Goal: Task Accomplishment & Management: Use online tool/utility

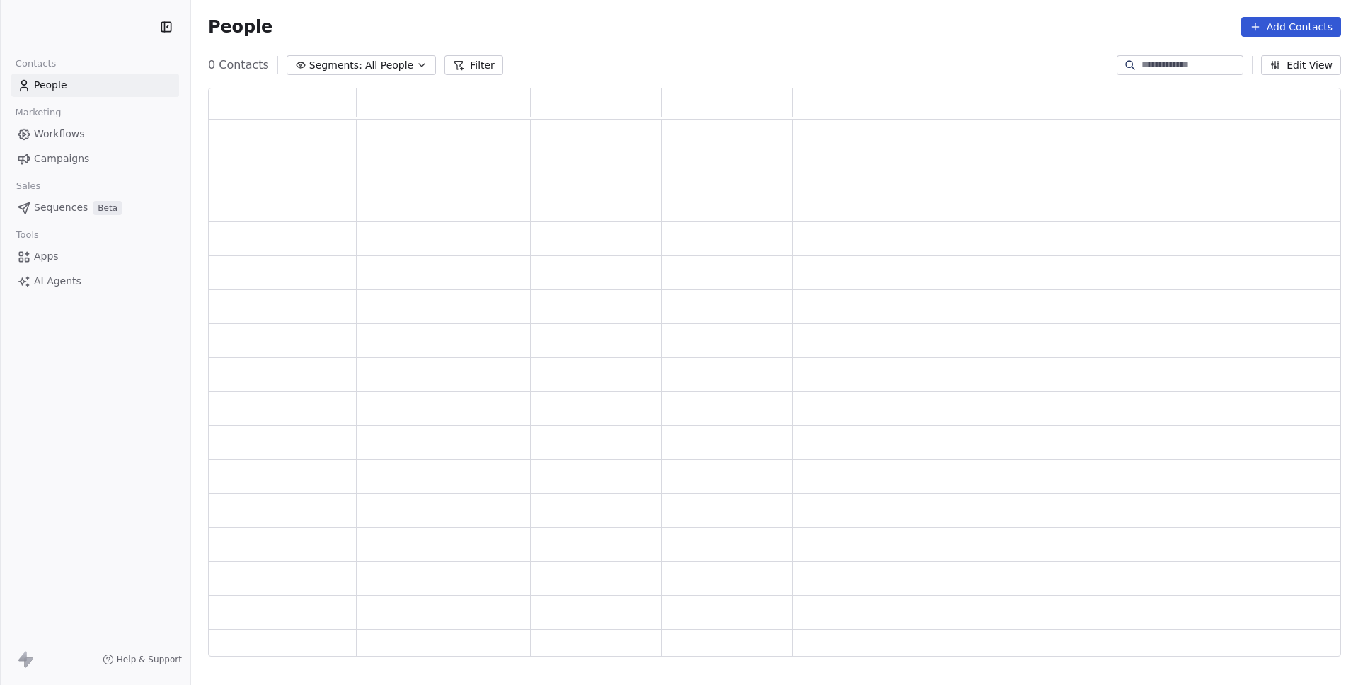
scroll to position [558, 1123]
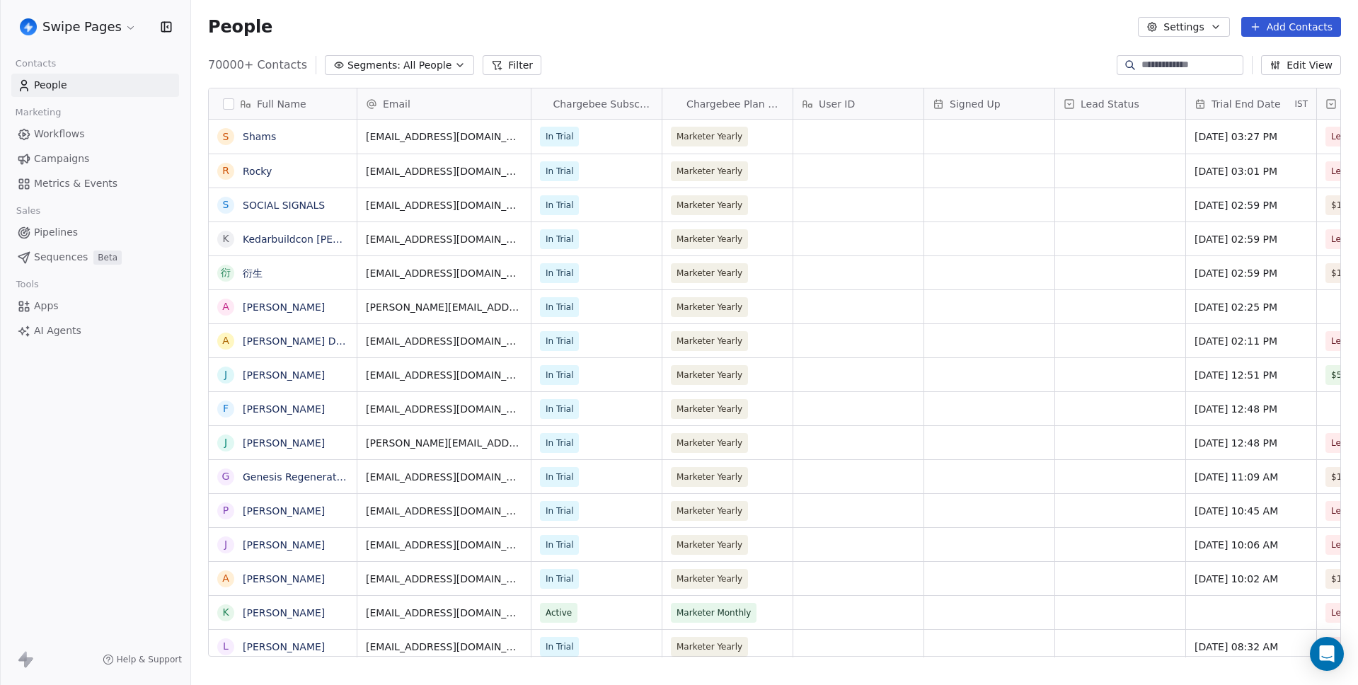
scroll to position [592, 1157]
click at [529, 18] on div "People Settings Add Contacts" at bounding box center [774, 27] width 1133 height 20
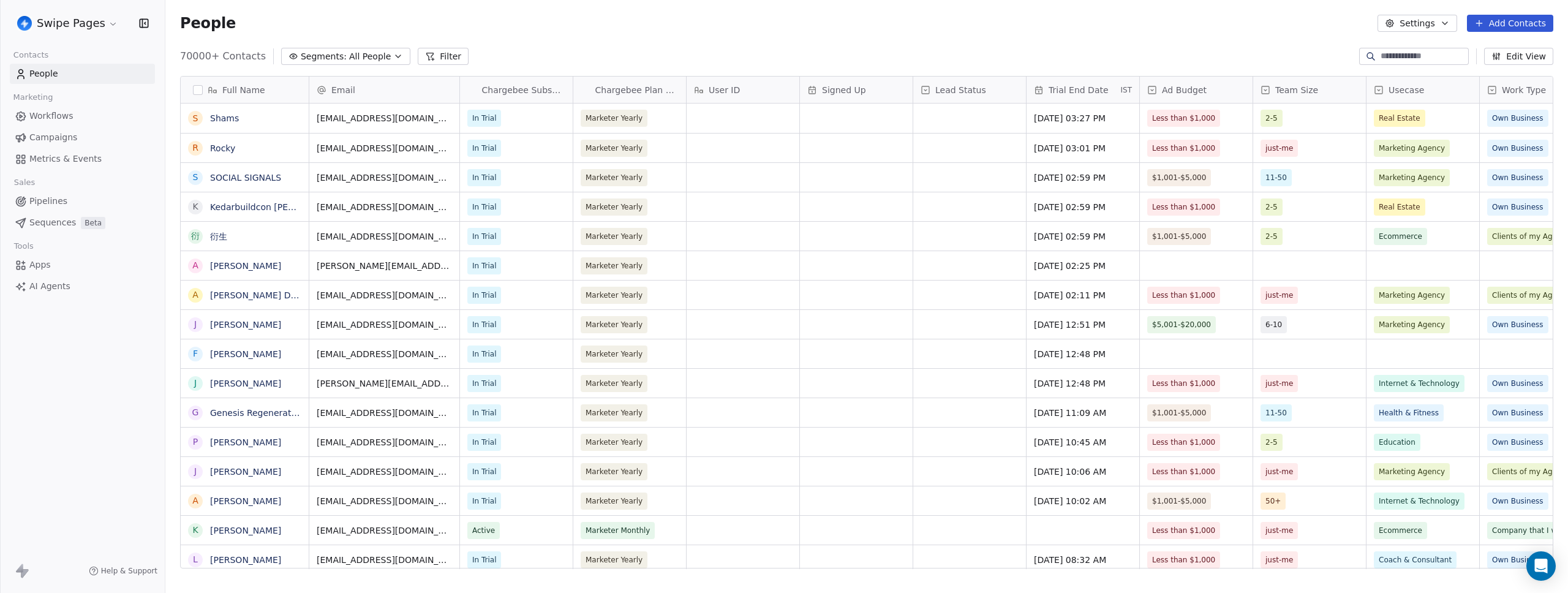
scroll to position [512, 1393]
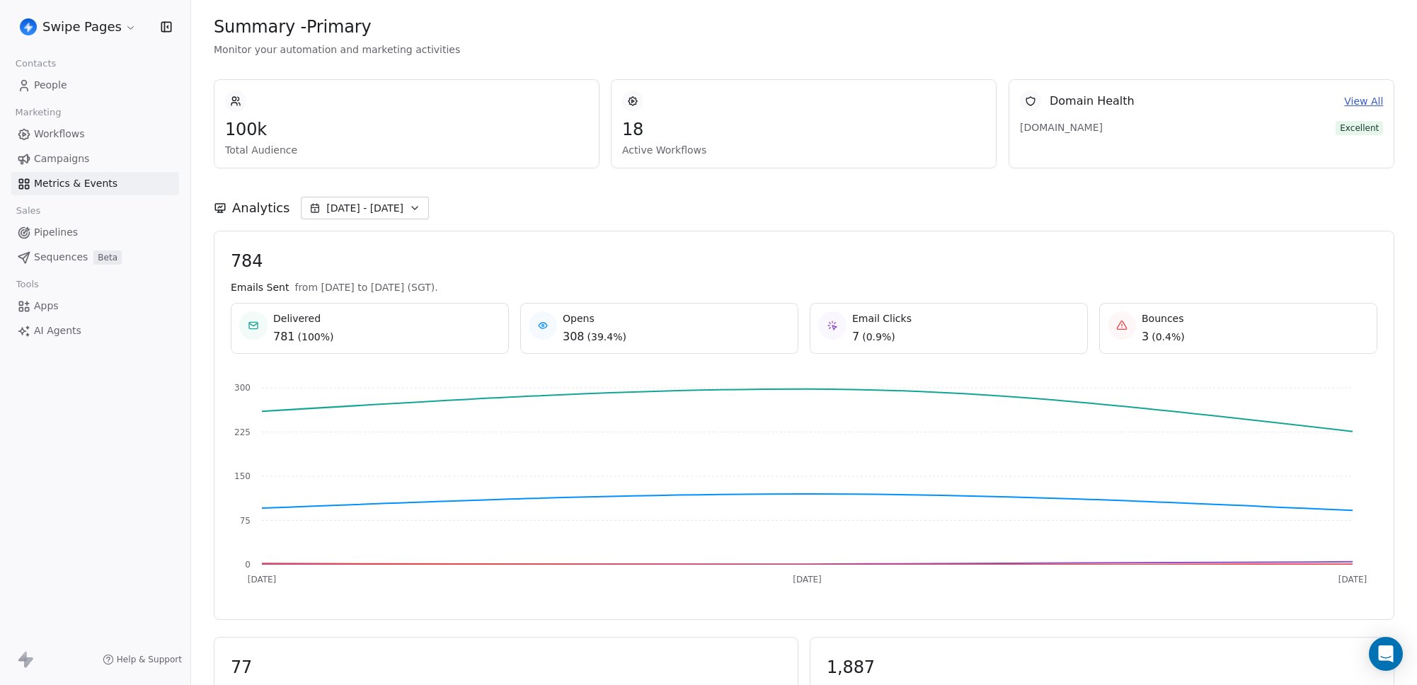
click at [54, 130] on span "Workflows" at bounding box center [59, 134] width 51 height 15
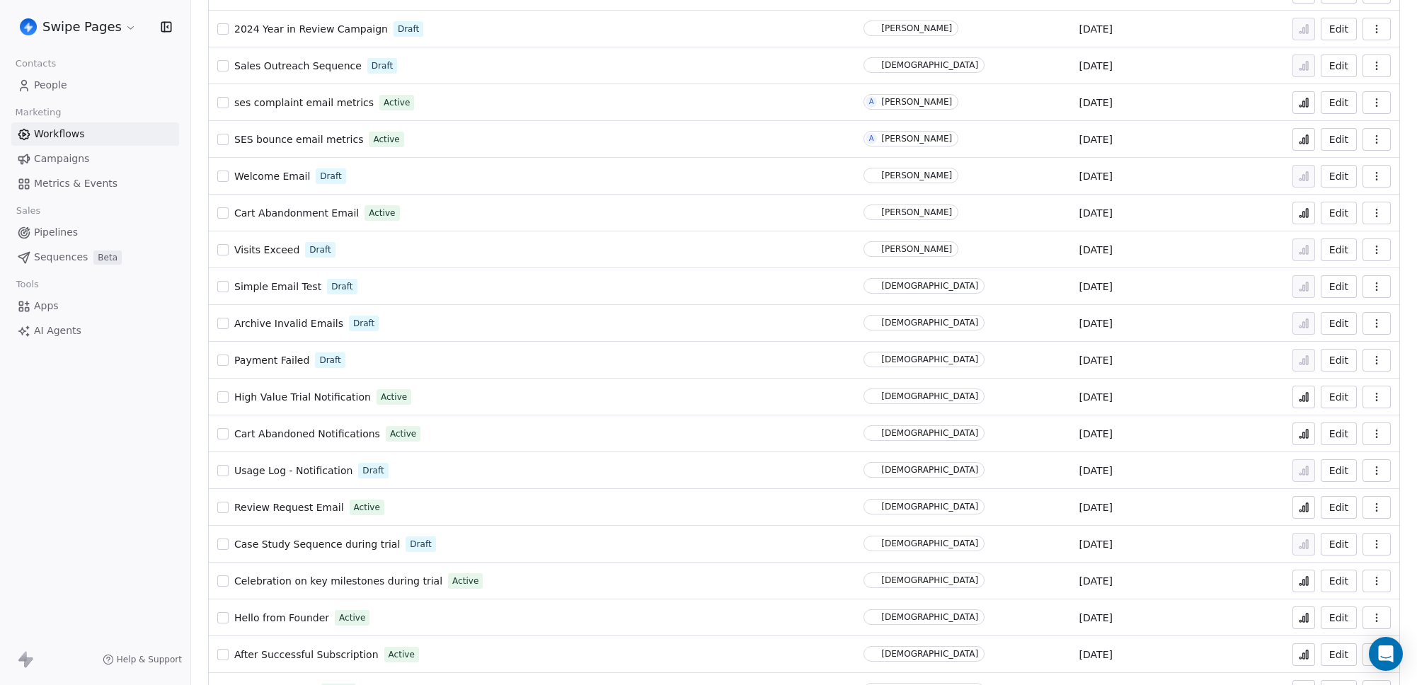
scroll to position [845, 0]
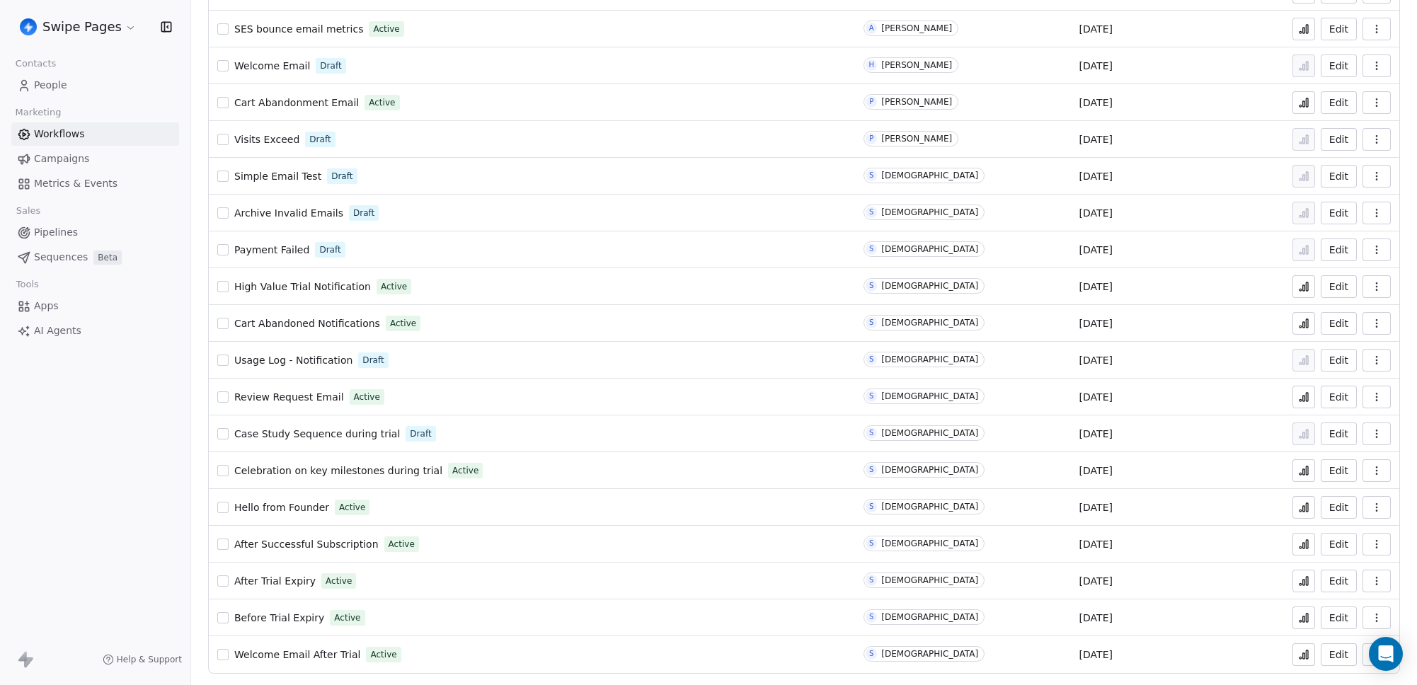
click at [96, 406] on div "Swipe Pages Contacts People Marketing Workflows Campaigns Metrics & Events Sale…" at bounding box center [95, 342] width 190 height 685
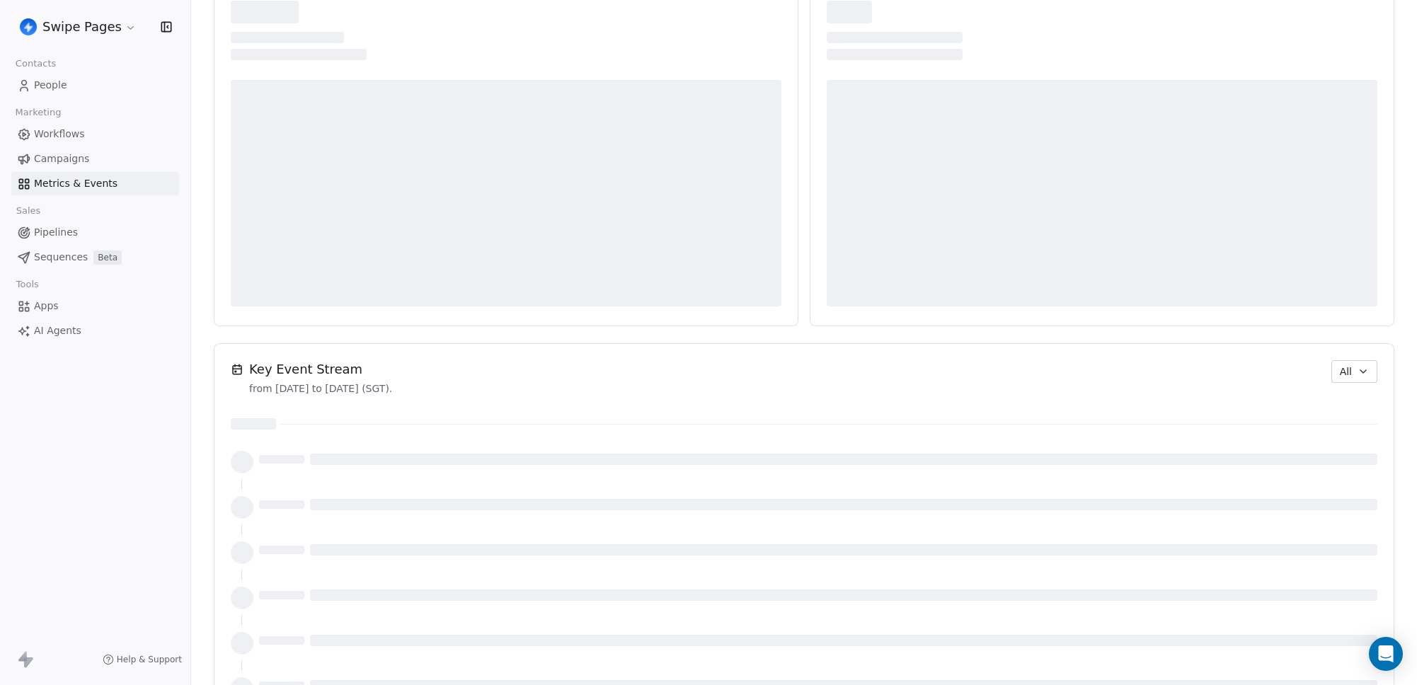
scroll to position [658, 0]
drag, startPoint x: 748, startPoint y: 381, endPoint x: 701, endPoint y: 419, distance: 60.9
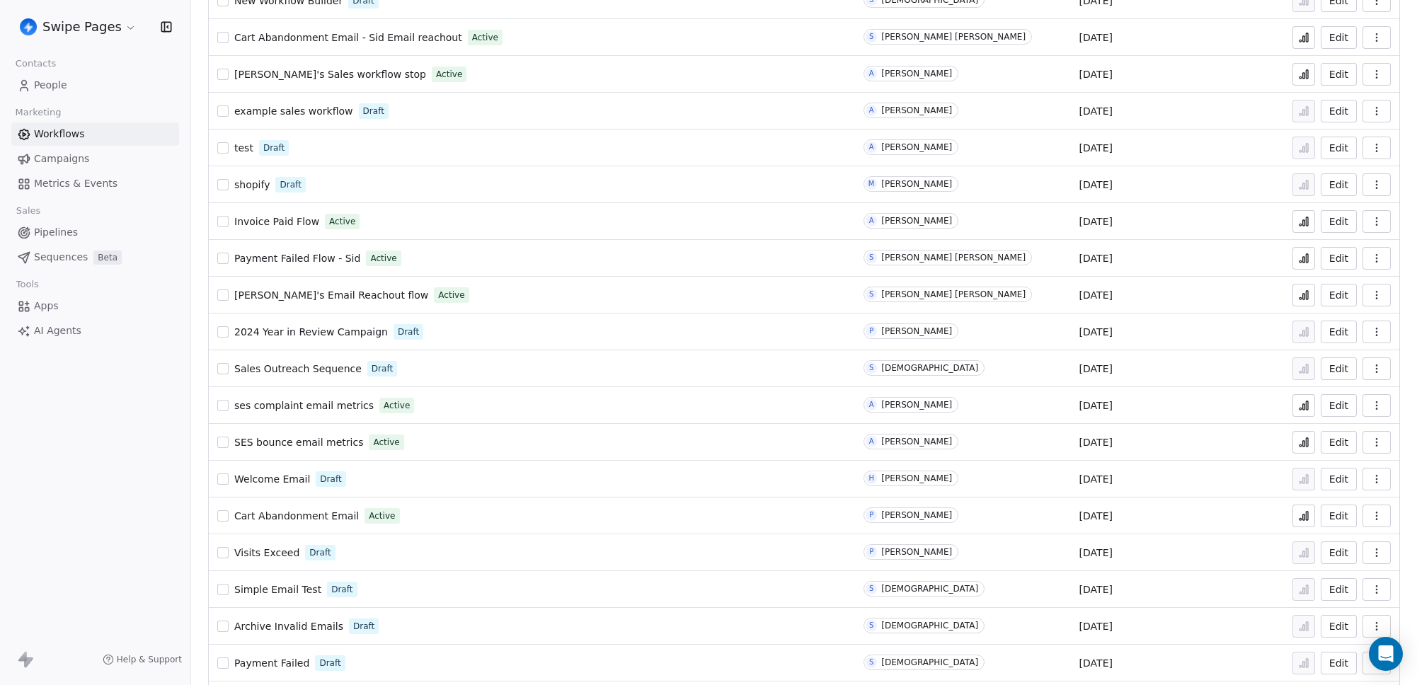
scroll to position [434, 0]
click at [1298, 294] on icon at bounding box center [1303, 292] width 11 height 11
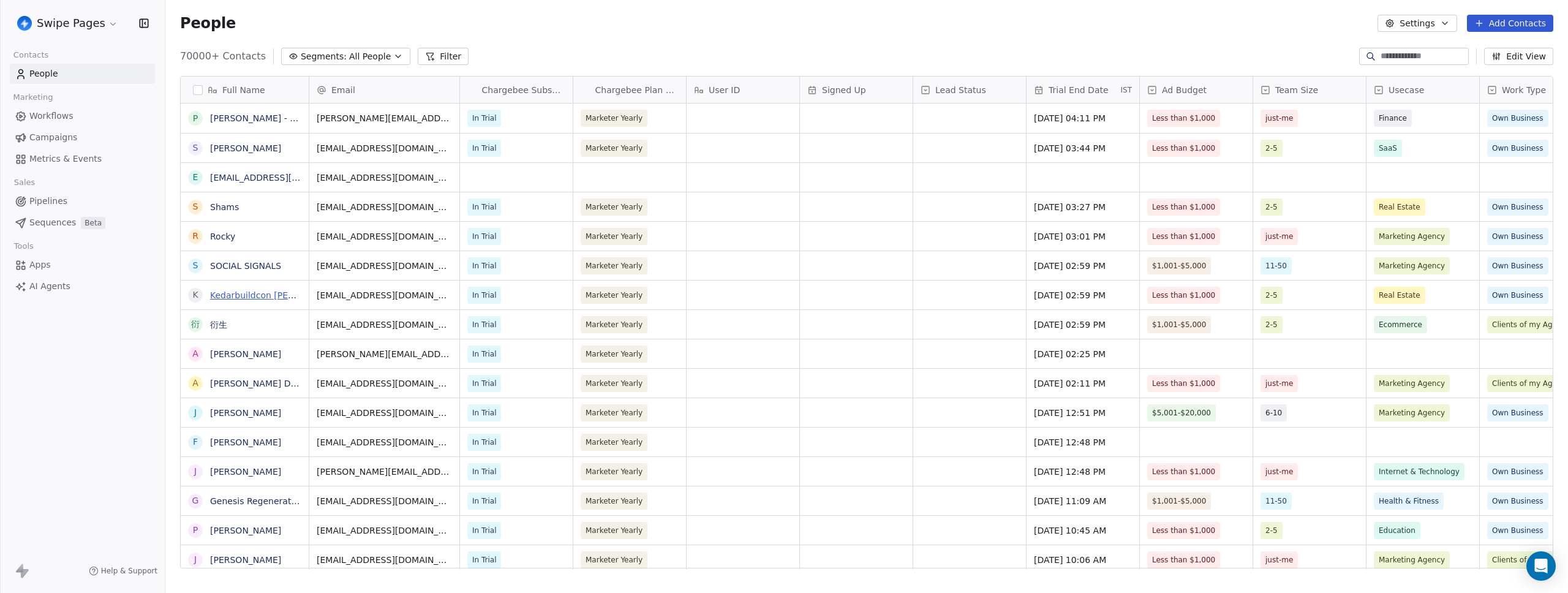
scroll to position [512, 1393]
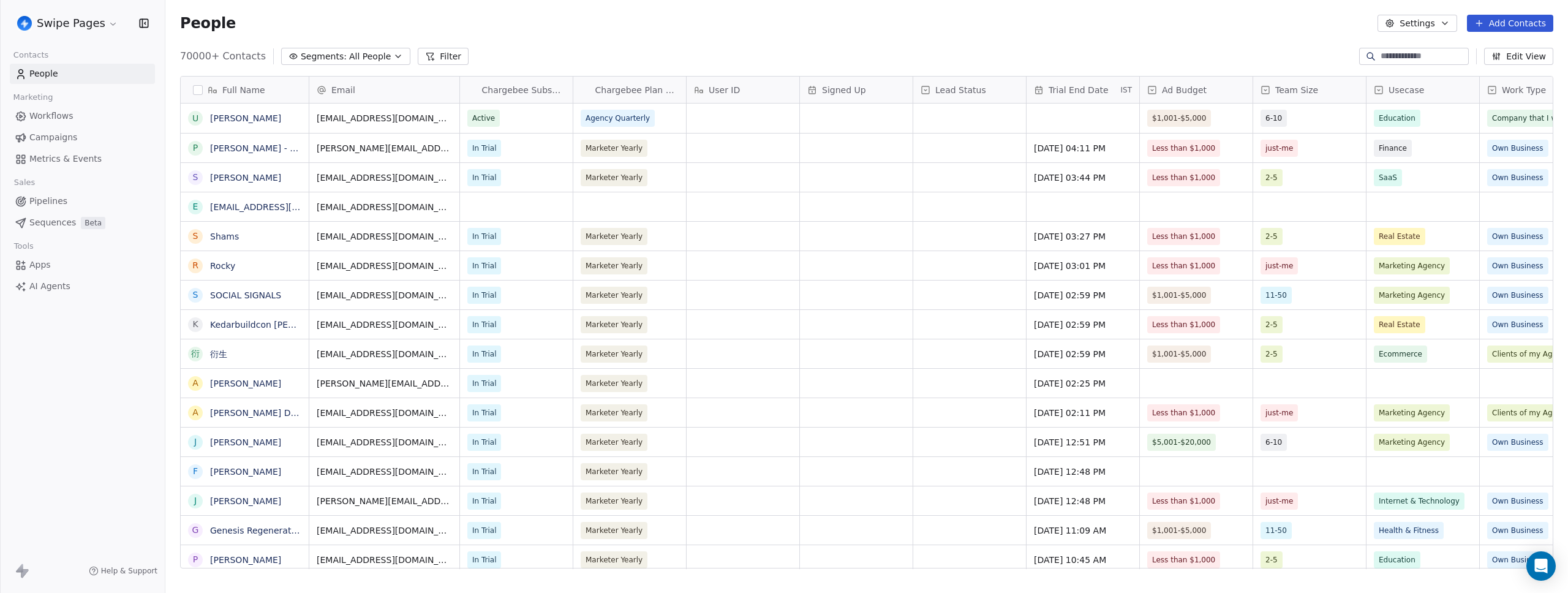
click at [63, 163] on span "Metrics & Events" at bounding box center [66, 158] width 73 height 13
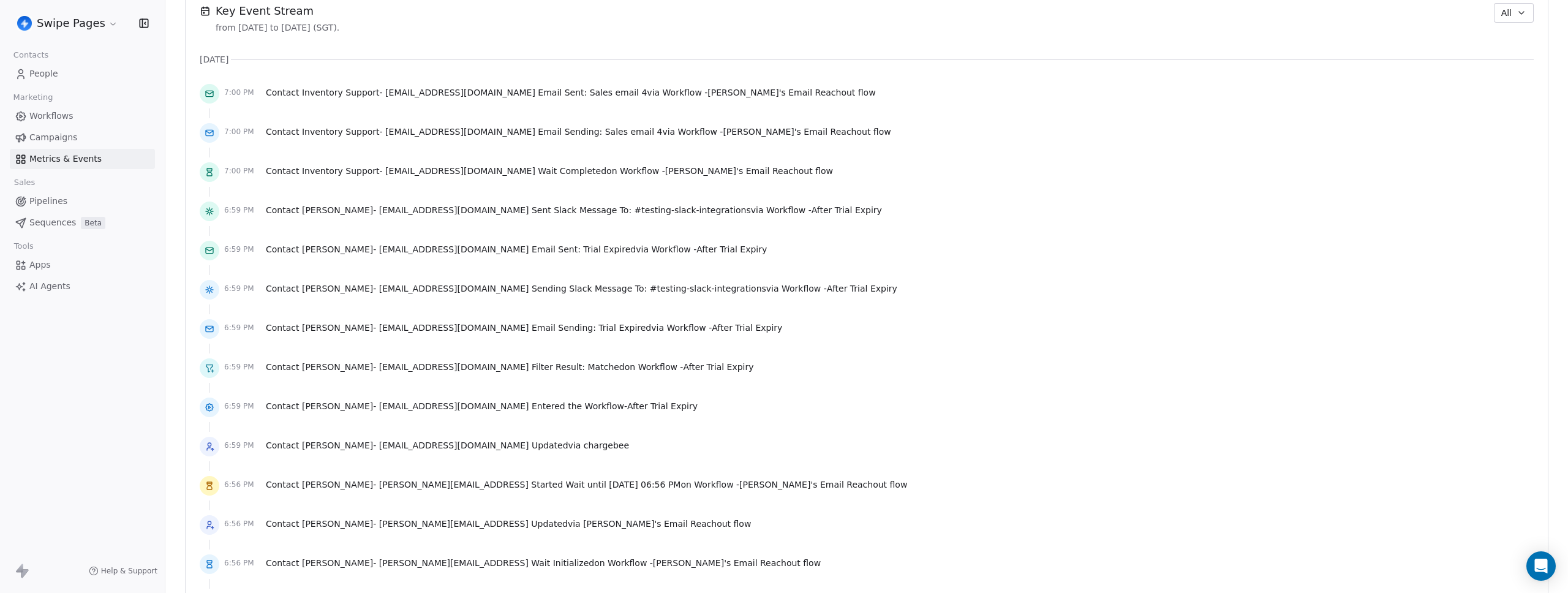
scroll to position [884, 0]
click at [596, 171] on span "Contact Inventory Support - [EMAIL_ADDRESS][DOMAIN_NAME] Wait Completed on Work…" at bounding box center [549, 168] width 567 height 12
click at [691, 171] on span "[PERSON_NAME]'s Email Reachout flow" at bounding box center [749, 167] width 168 height 10
click at [691, 170] on span "[PERSON_NAME]'s Email Reachout flow" at bounding box center [749, 167] width 168 height 10
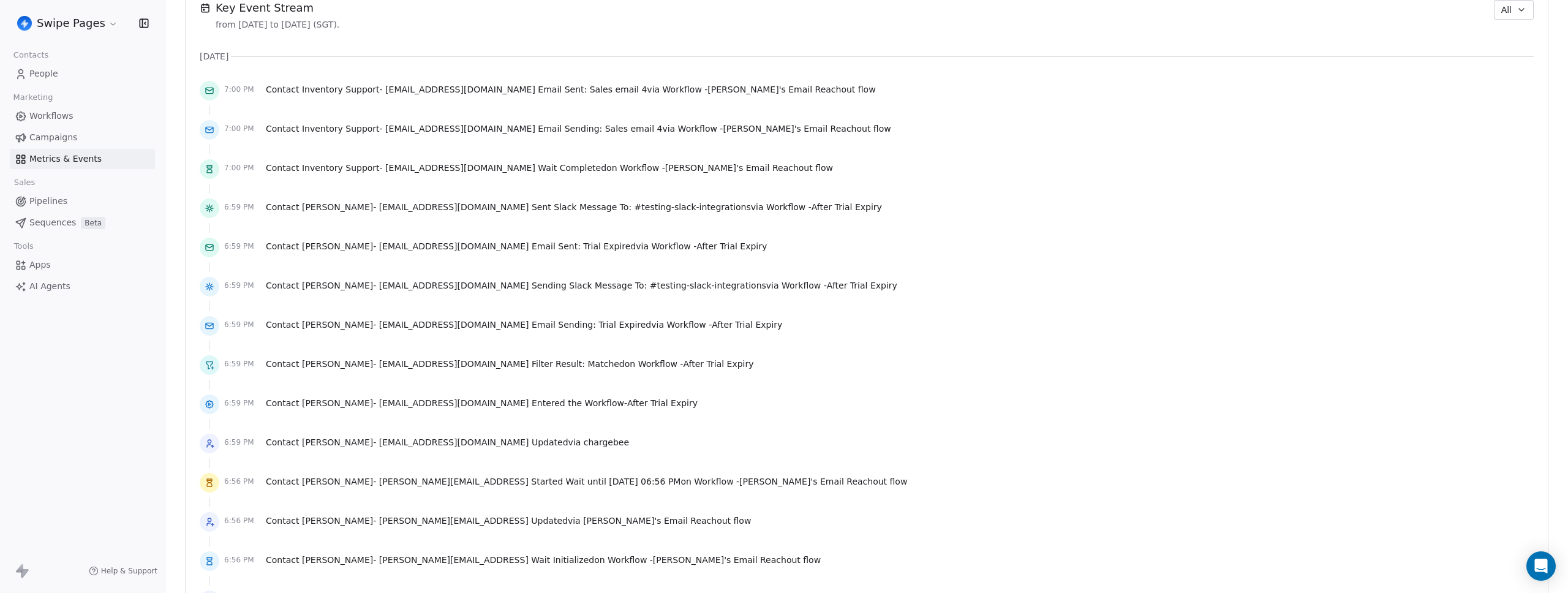
click at [810, 171] on div "7:00 PM Contact Inventory Support - [EMAIL_ADDRESS][DOMAIN_NAME] Wait Completed…" at bounding box center [867, 169] width 1334 height 27
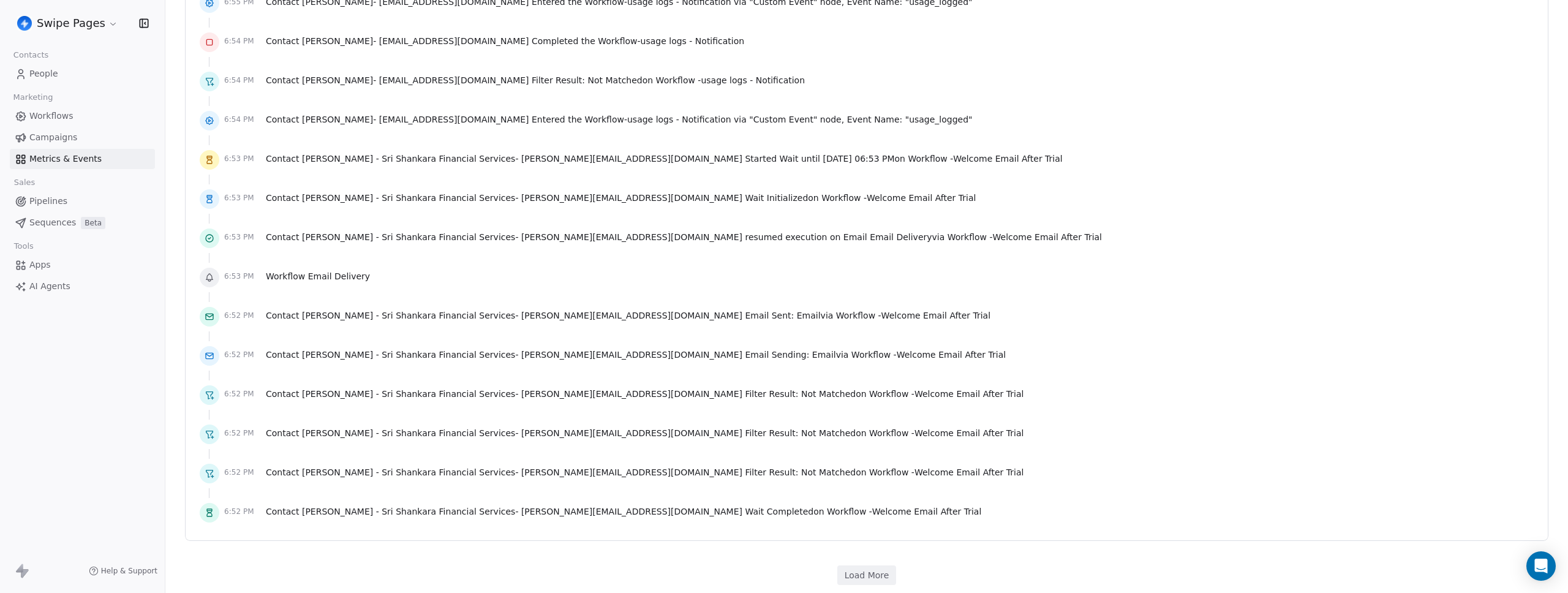
scroll to position [2390, 0]
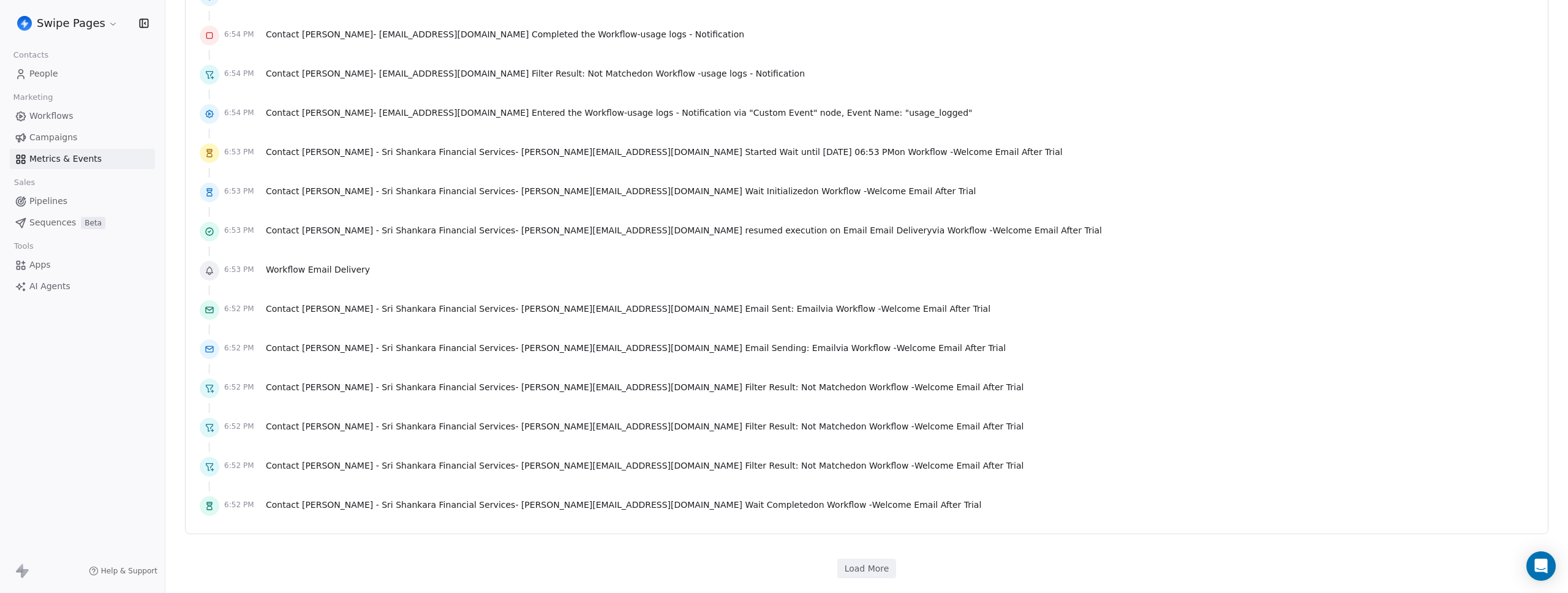
click at [861, 564] on button "Load More" at bounding box center [867, 569] width 60 height 20
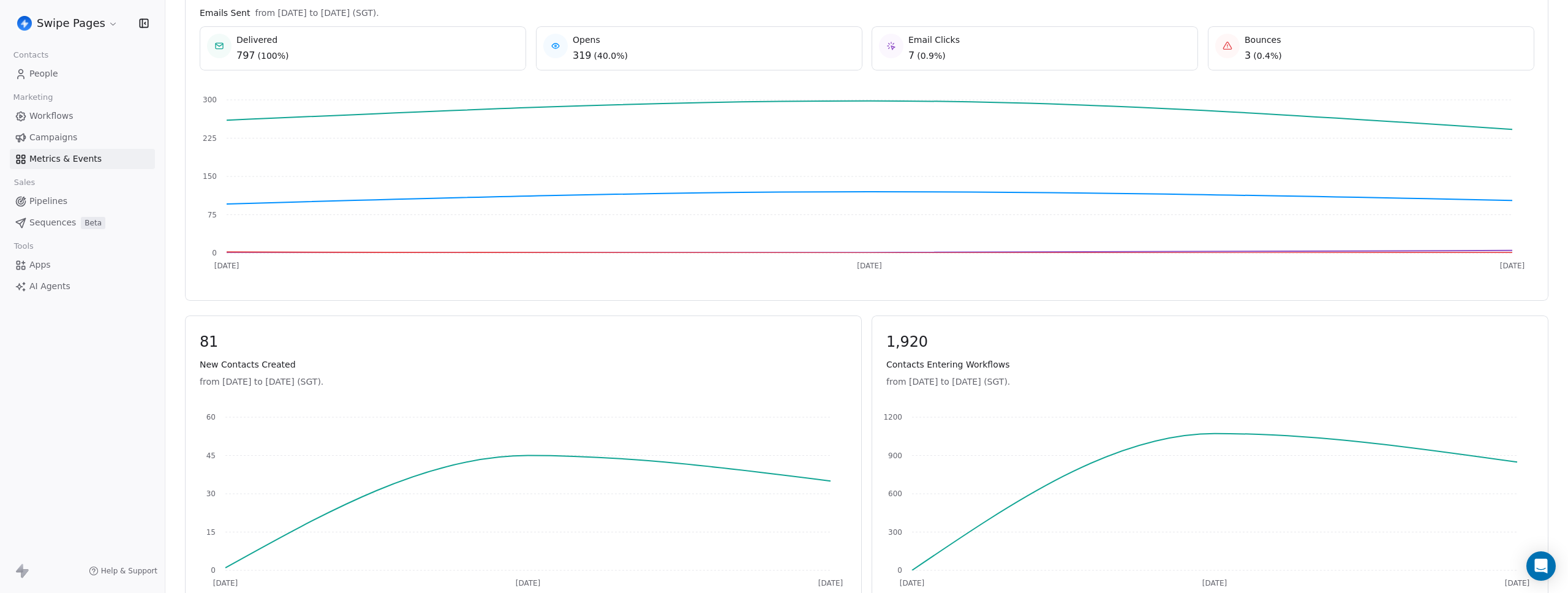
scroll to position [235, 0]
click at [55, 116] on span "Workflows" at bounding box center [51, 116] width 44 height 13
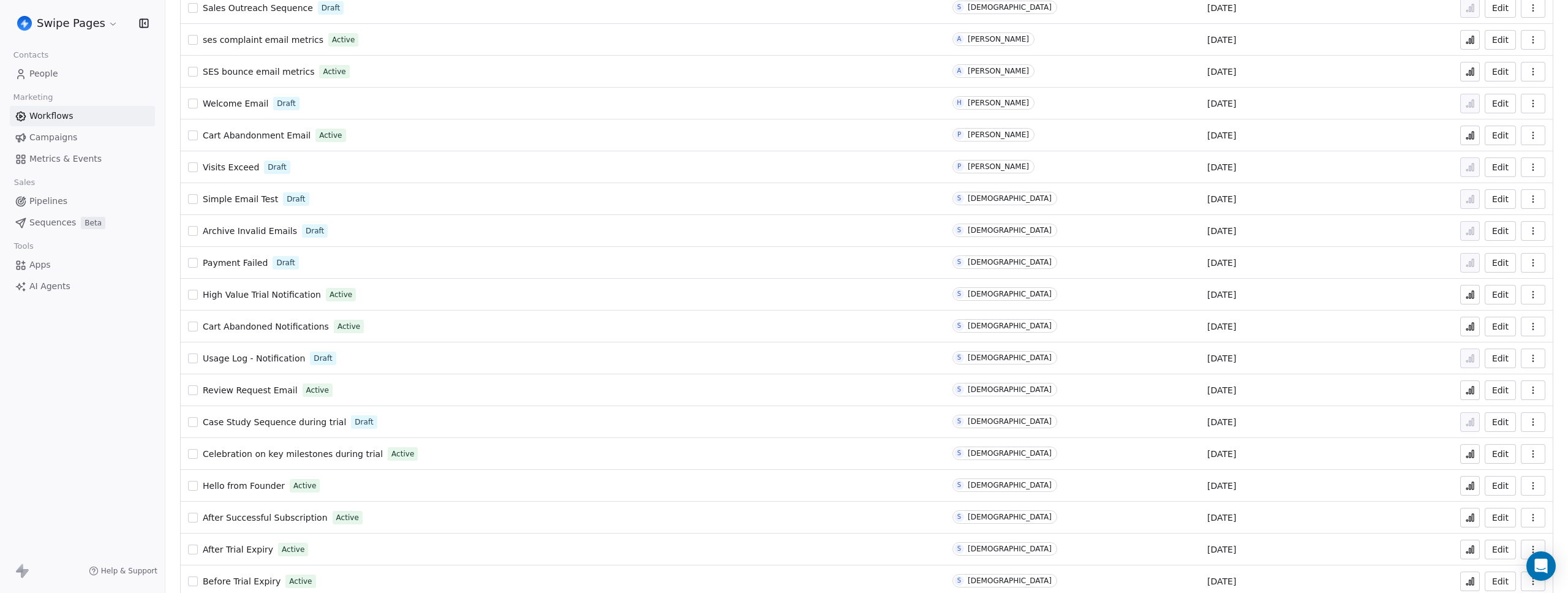
scroll to position [732, 0]
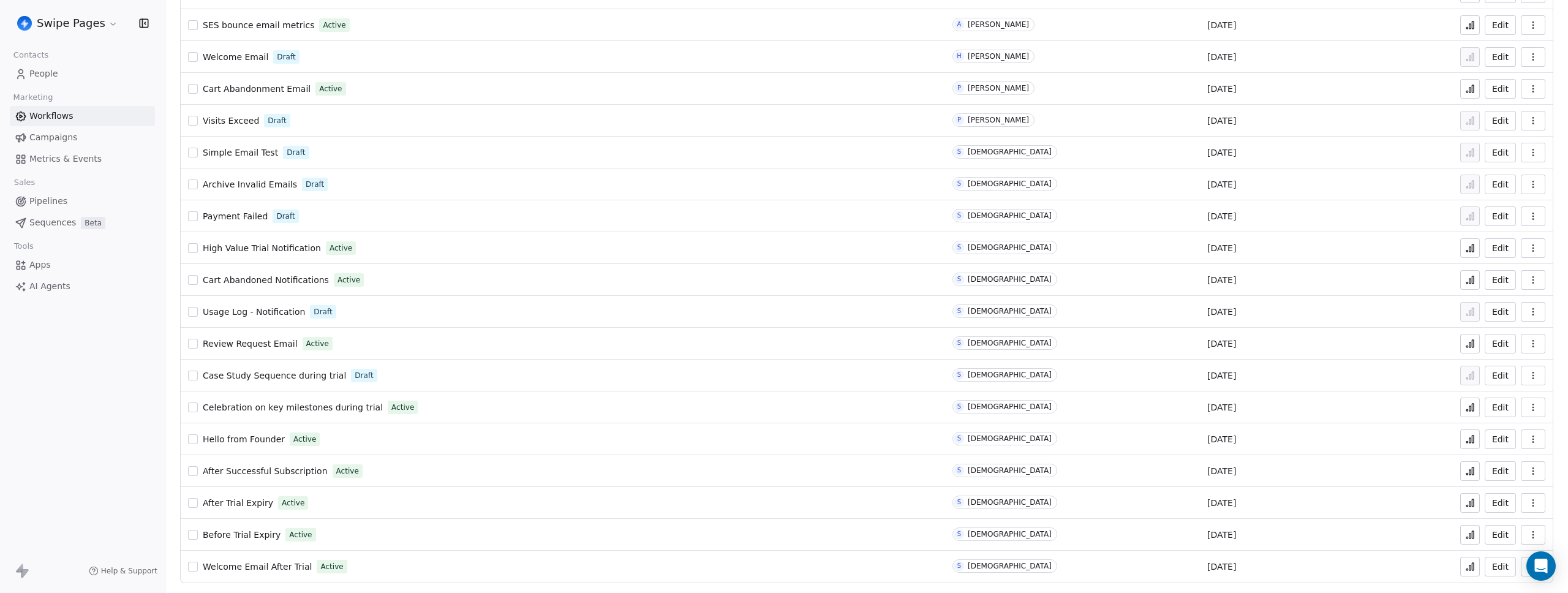
click at [1465, 538] on icon at bounding box center [1469, 534] width 10 height 10
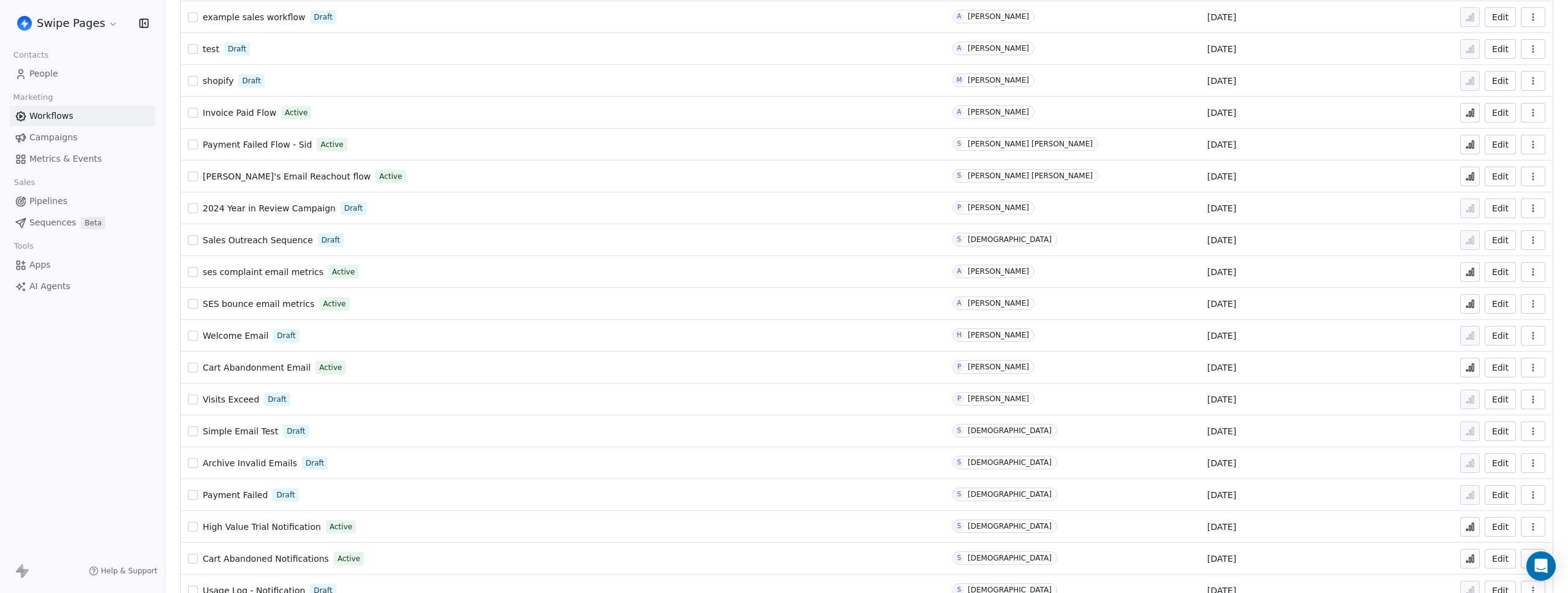
scroll to position [452, 0]
click at [1470, 177] on button at bounding box center [1469, 177] width 20 height 20
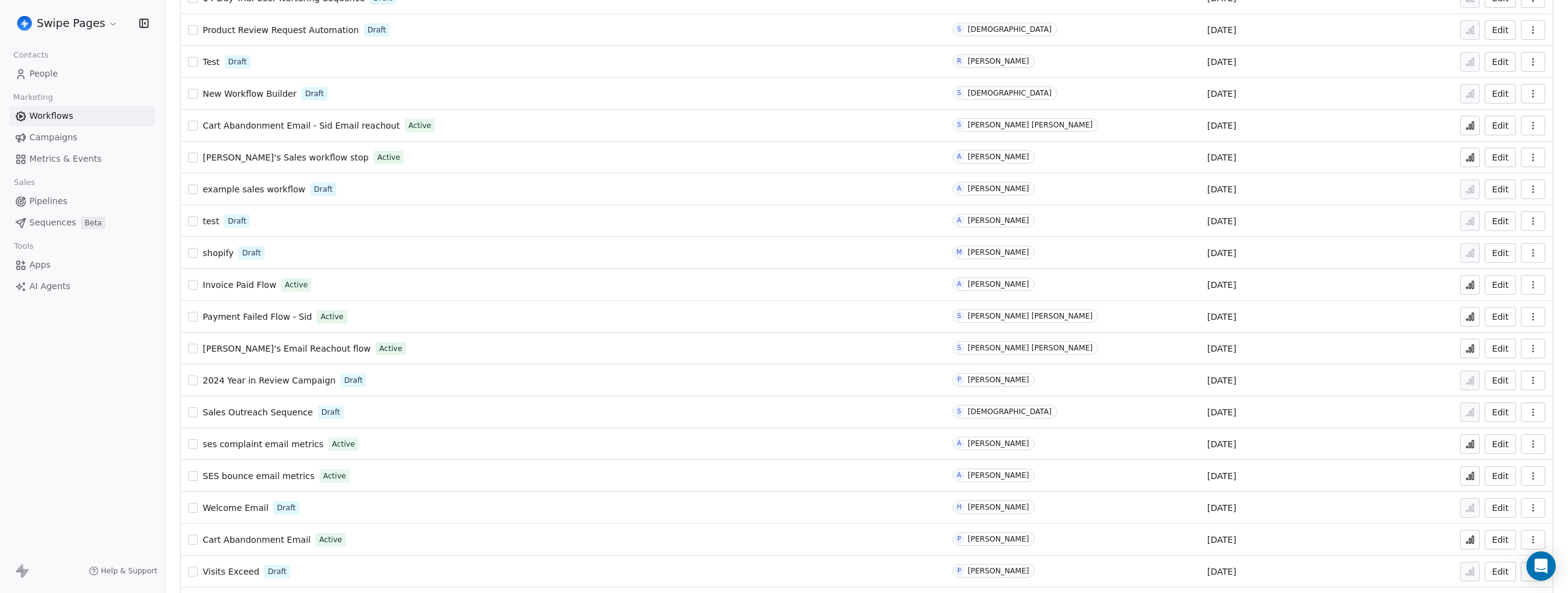
scroll to position [288, 0]
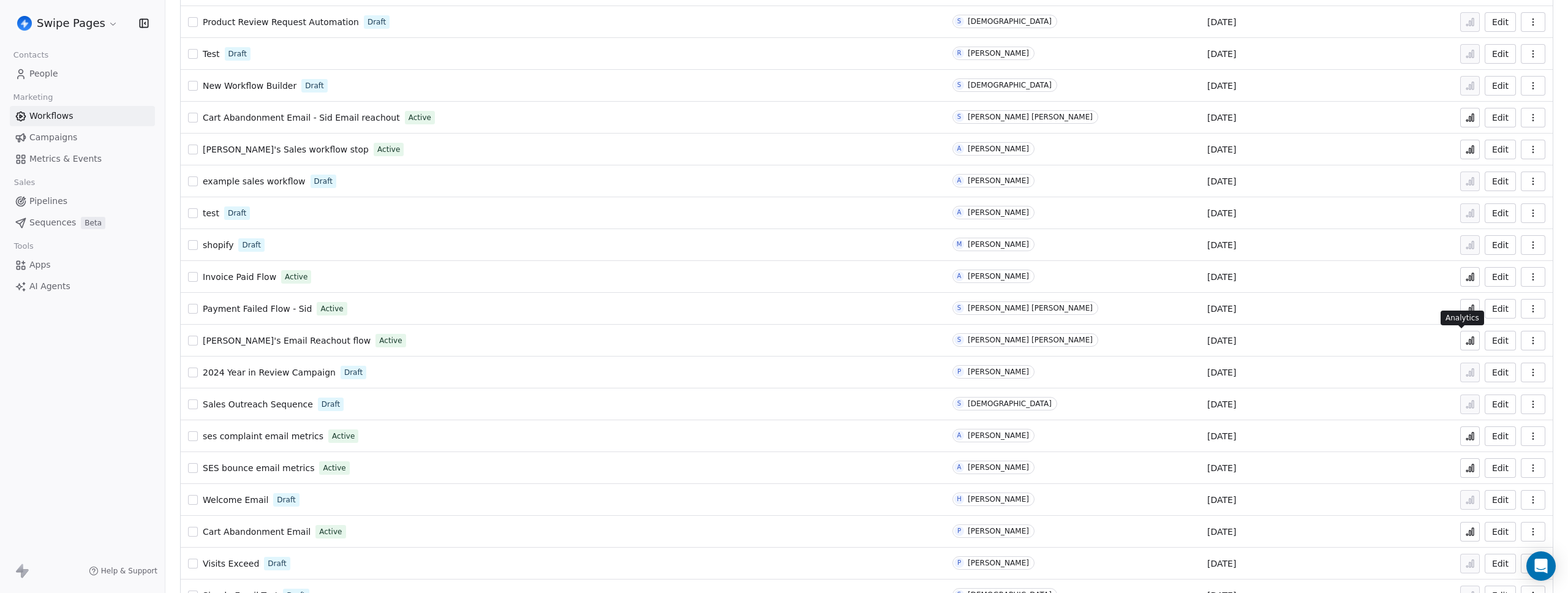
click at [1468, 336] on button at bounding box center [1469, 340] width 20 height 20
